Goal: Information Seeking & Learning: Learn about a topic

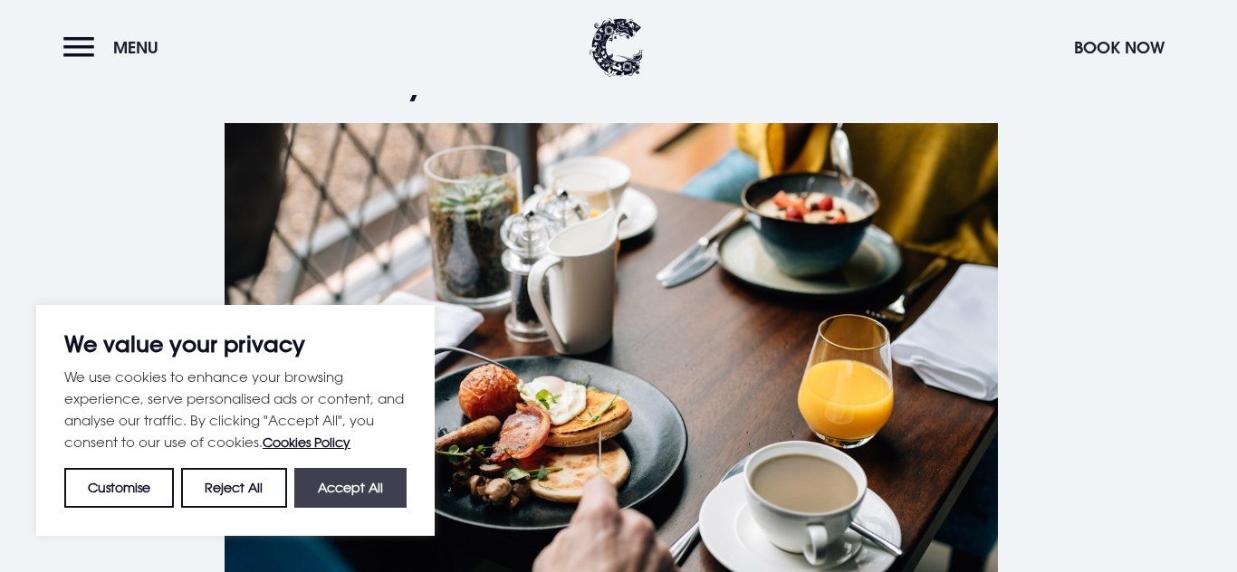
click at [324, 489] on button "Accept All" at bounding box center [350, 488] width 112 height 40
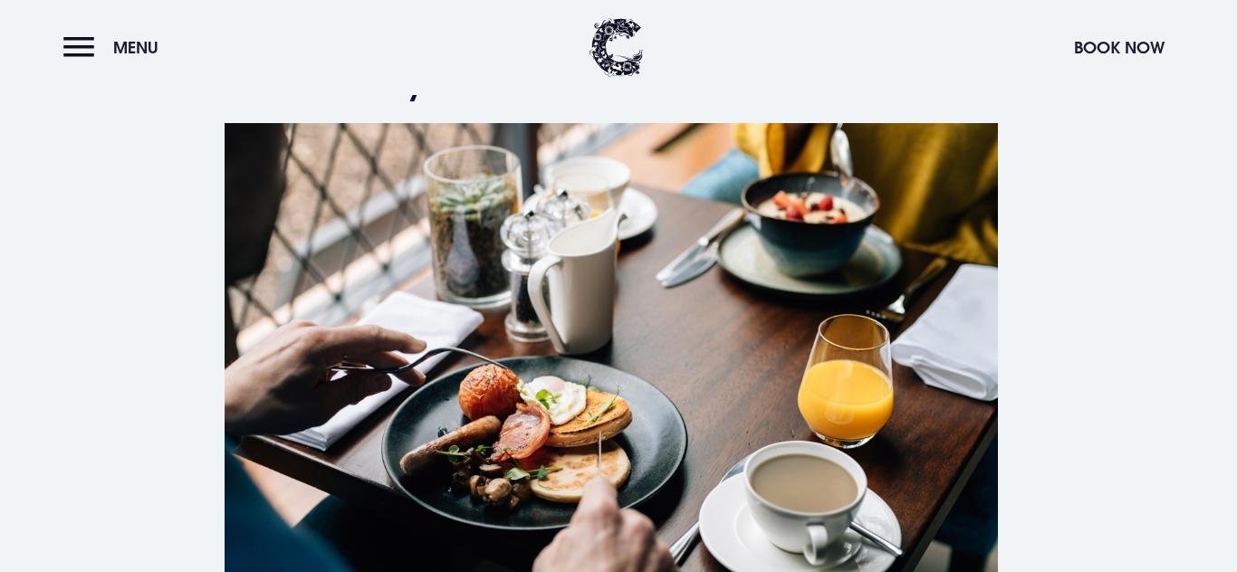
checkbox input "true"
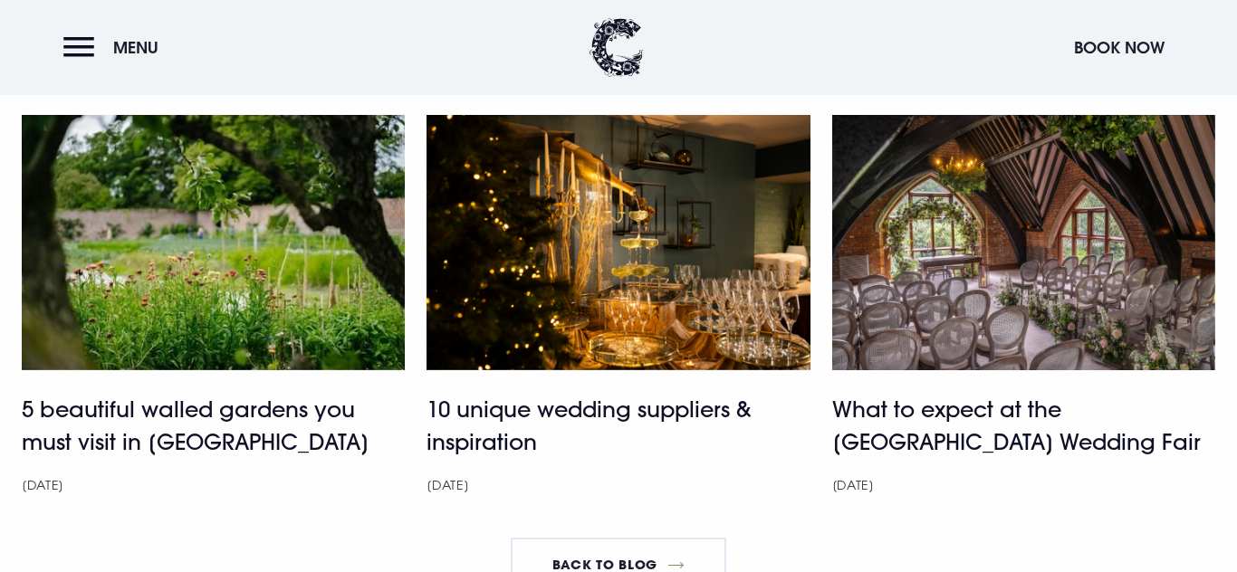
scroll to position [6385, 0]
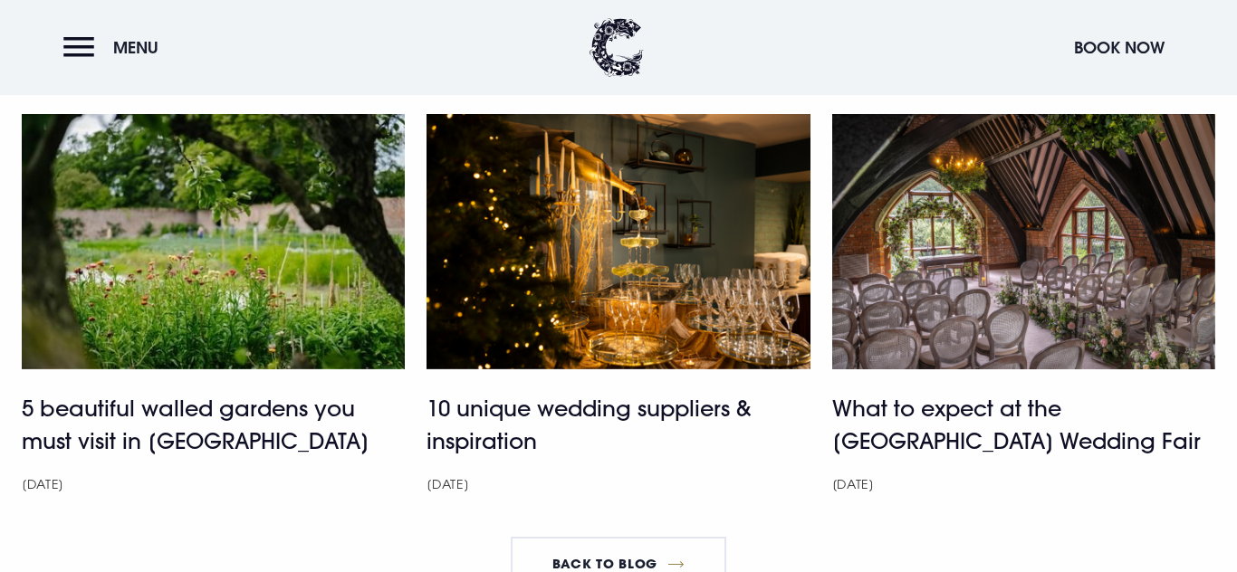
click at [657, 352] on img at bounding box center [618, 241] width 383 height 255
